Goal: Go to known website: Access a specific website the user already knows

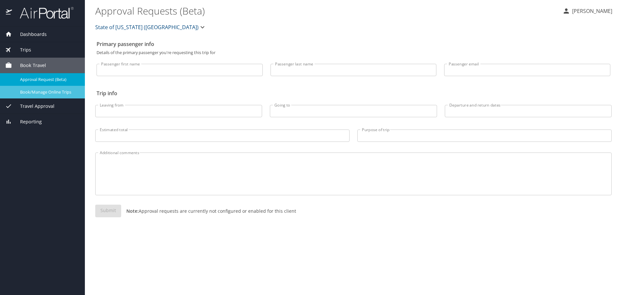
click at [51, 91] on span "Book/Manage Online Trips" at bounding box center [48, 92] width 57 height 6
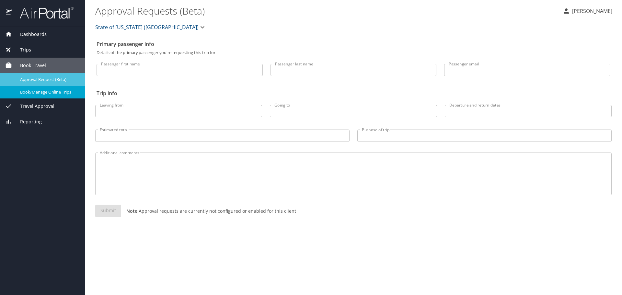
click at [50, 79] on span "Approval Request (Beta)" at bounding box center [48, 79] width 57 height 6
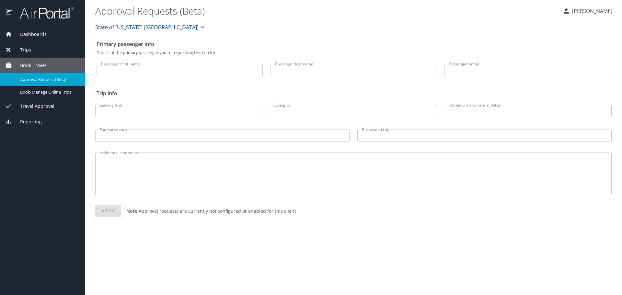
click at [583, 10] on p "[PERSON_NAME]" at bounding box center [591, 11] width 42 height 8
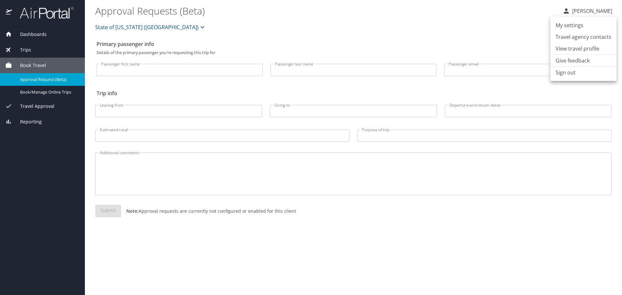
click at [50, 94] on div at bounding box center [311, 147] width 622 height 295
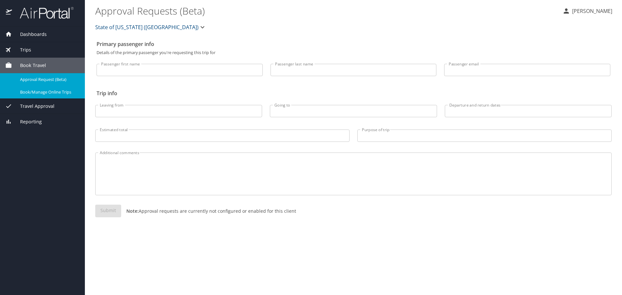
click at [50, 92] on span "Book/Manage Online Trips" at bounding box center [48, 92] width 57 height 6
